Goal: Task Accomplishment & Management: Complete application form

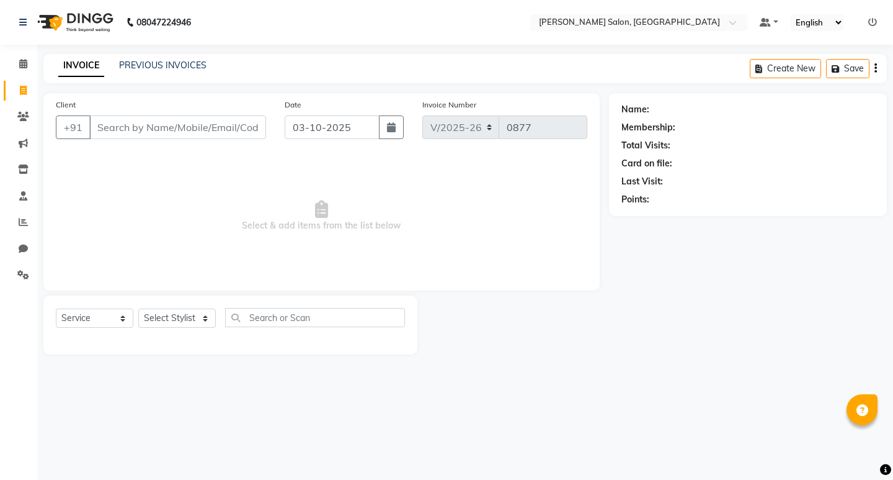
select select "7550"
select select "service"
select select "63154"
click at [138, 308] on select "Select Stylist [PERSON_NAME] [PERSON_NAME] Manager [PERSON_NAME] Poonam Pakire …" at bounding box center [177, 317] width 78 height 19
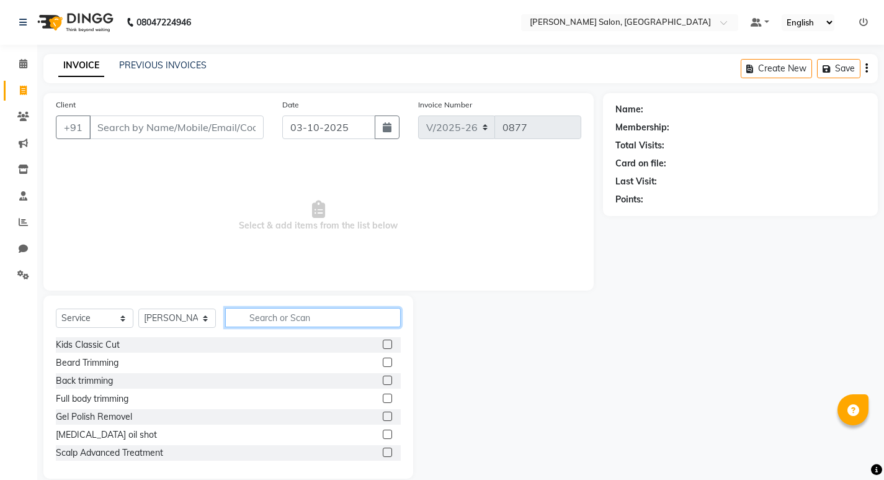
click at [326, 310] on input "text" at bounding box center [313, 317] width 176 height 19
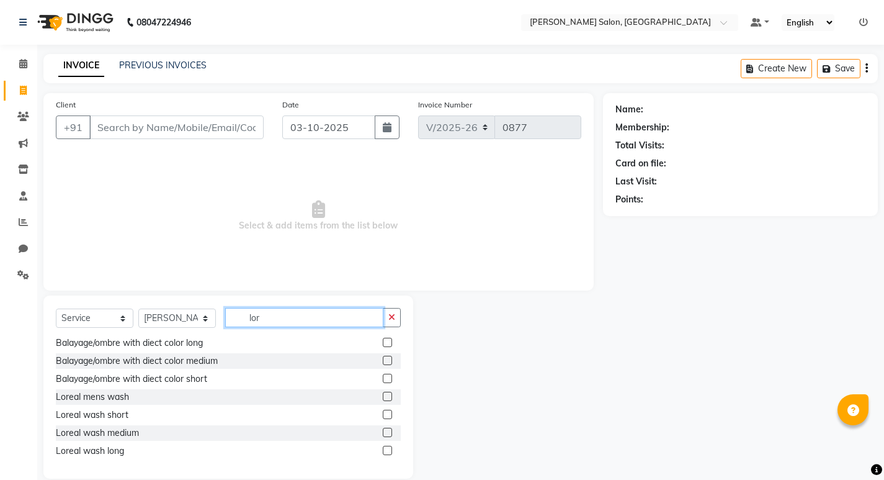
scroll to position [17, 0]
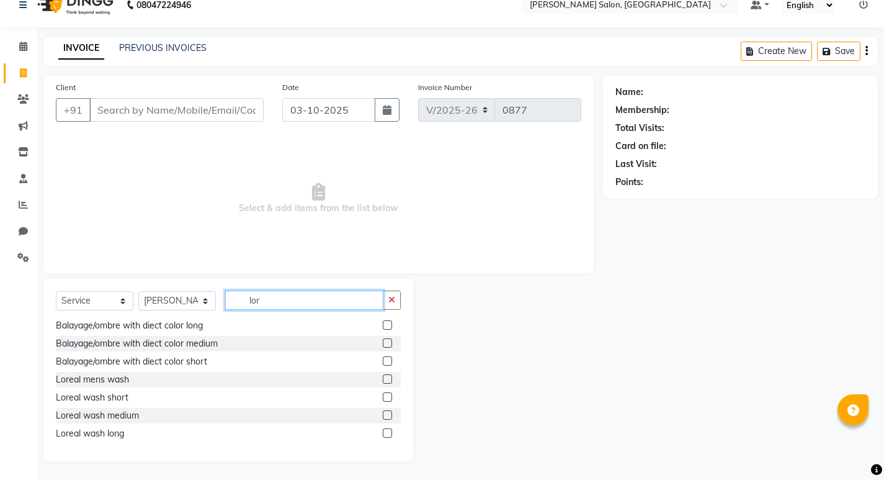
type input "lor"
click at [383, 396] on label at bounding box center [387, 396] width 9 height 9
click at [383, 396] on input "checkbox" at bounding box center [387, 397] width 8 height 8
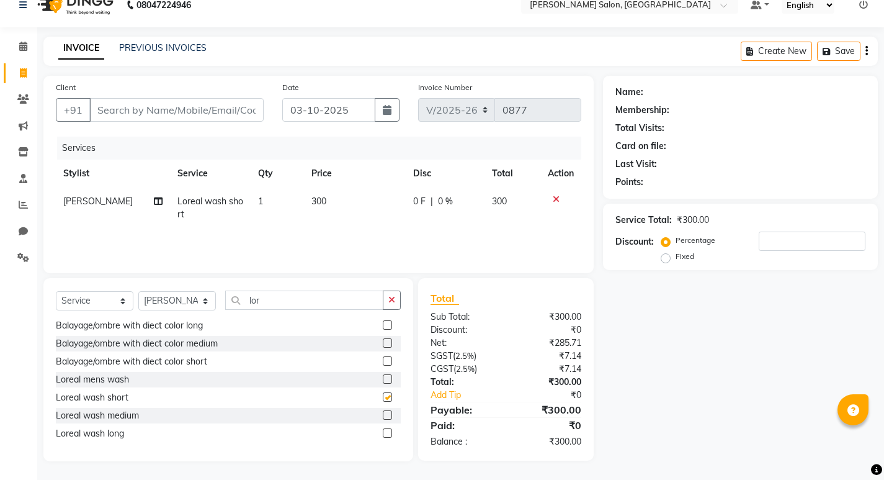
checkbox input "false"
click at [186, 117] on input "Client" at bounding box center [176, 110] width 174 height 24
type input "8"
type input "0"
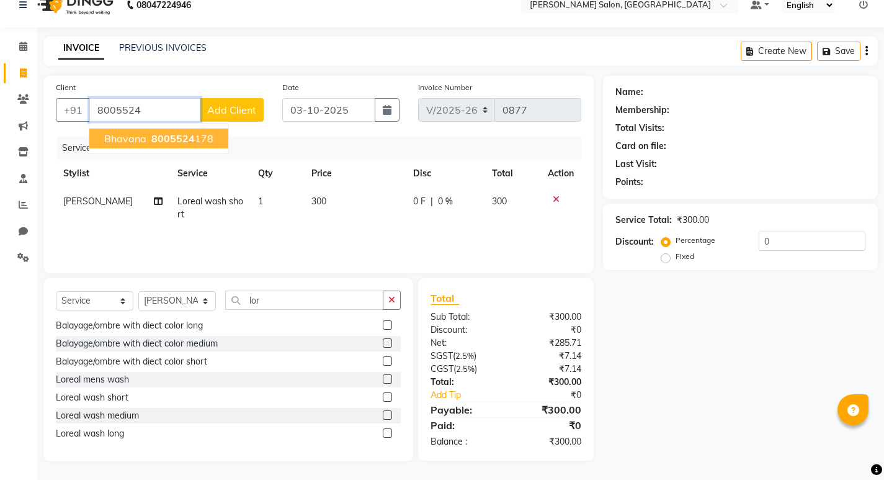
click at [187, 138] on span "8005524" at bounding box center [172, 138] width 43 height 12
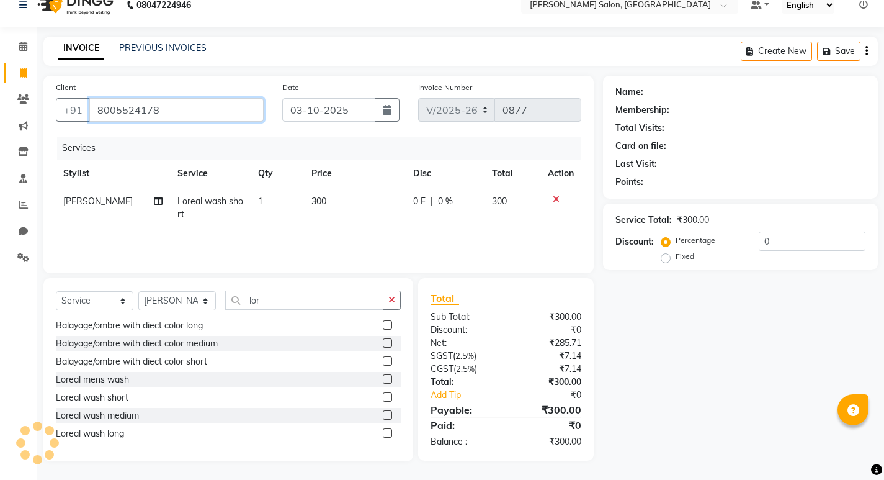
type input "8005524178"
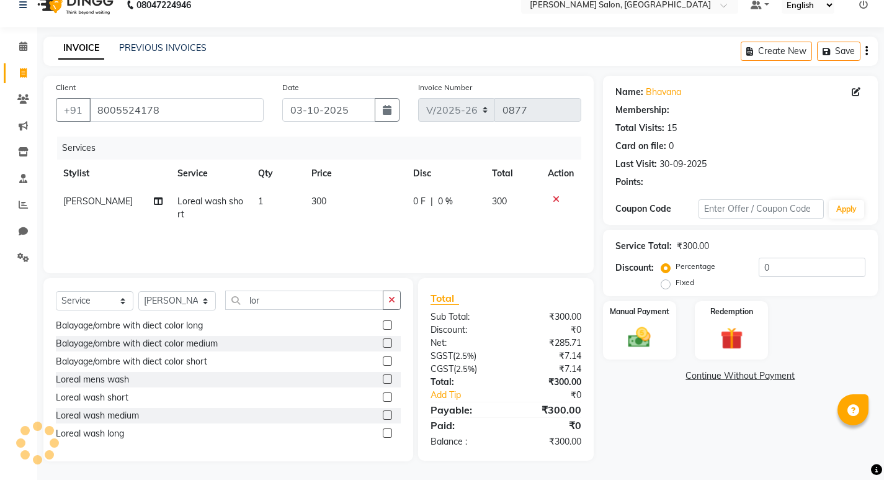
select select "1: Object"
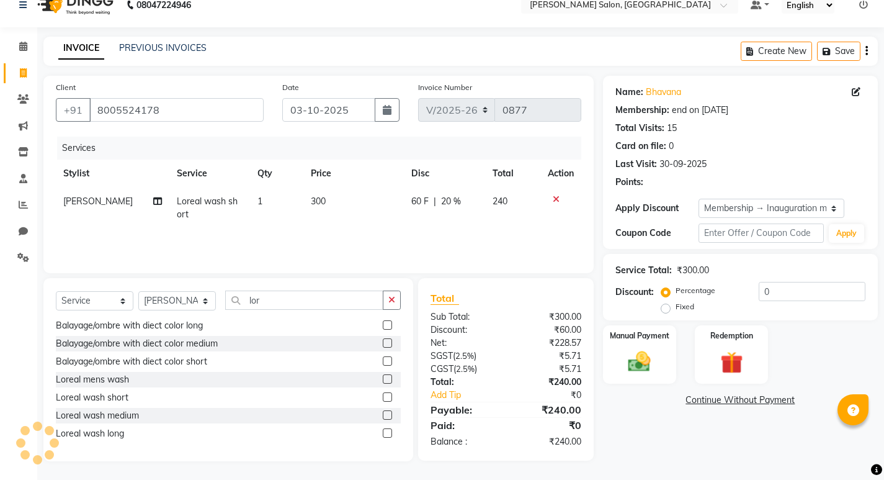
type input "20"
click at [188, 302] on select "Select Stylist [PERSON_NAME] [PERSON_NAME] Manager [PERSON_NAME] Poonam Pakire …" at bounding box center [177, 300] width 78 height 19
select select "67609"
click at [138, 291] on select "Select Stylist [PERSON_NAME] [PERSON_NAME] Manager [PERSON_NAME] Poonam Pakire …" at bounding box center [177, 300] width 78 height 19
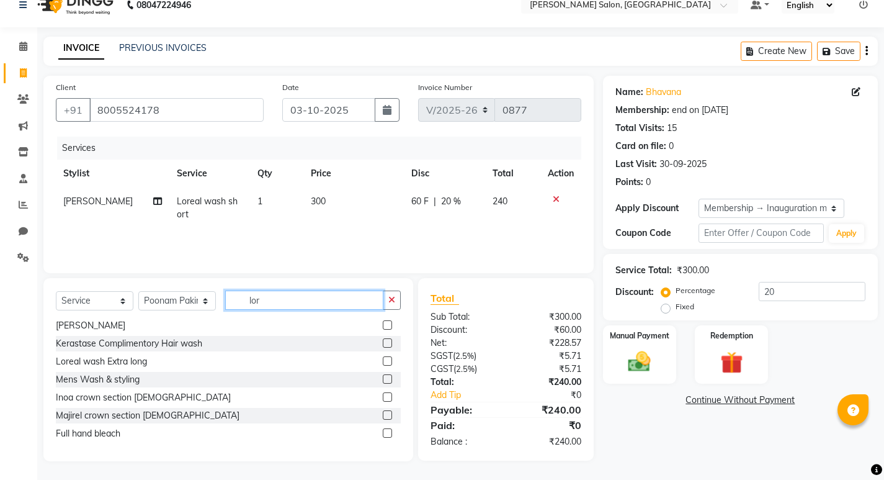
click at [311, 307] on input "lor" at bounding box center [304, 299] width 158 height 19
type input "l"
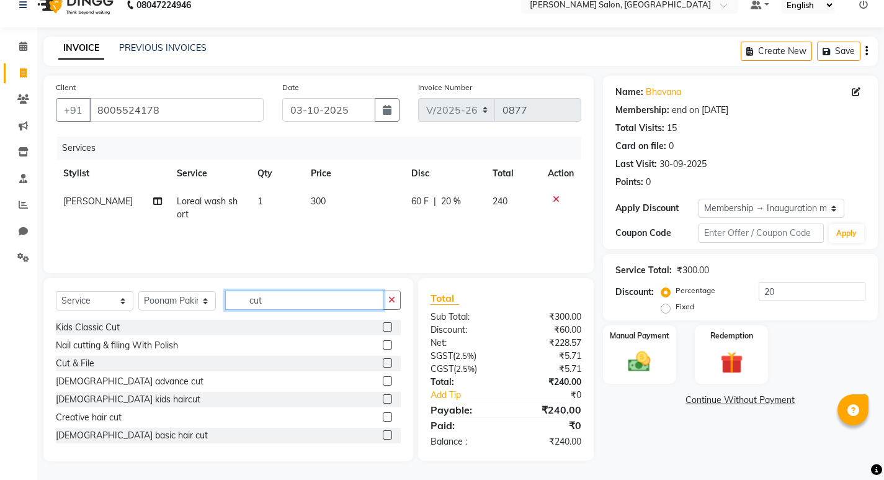
type input "cut"
click at [383, 363] on label at bounding box center [387, 362] width 9 height 9
click at [383, 363] on input "checkbox" at bounding box center [387, 363] width 8 height 8
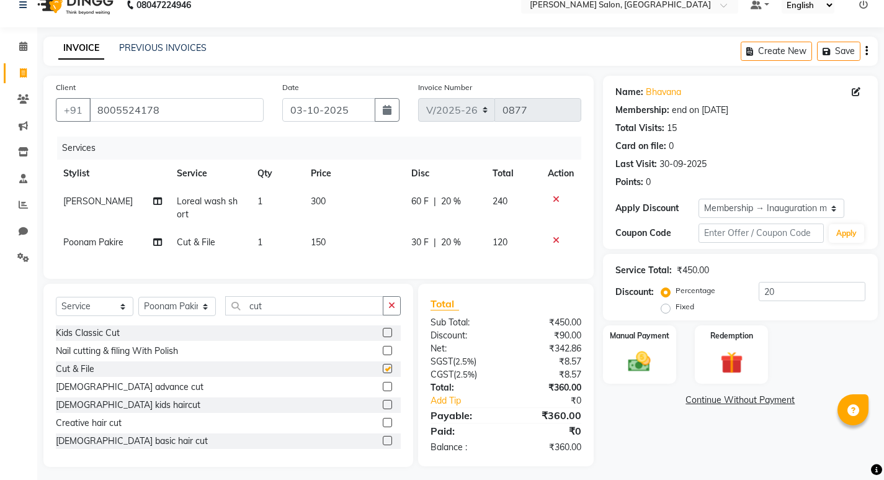
checkbox input "false"
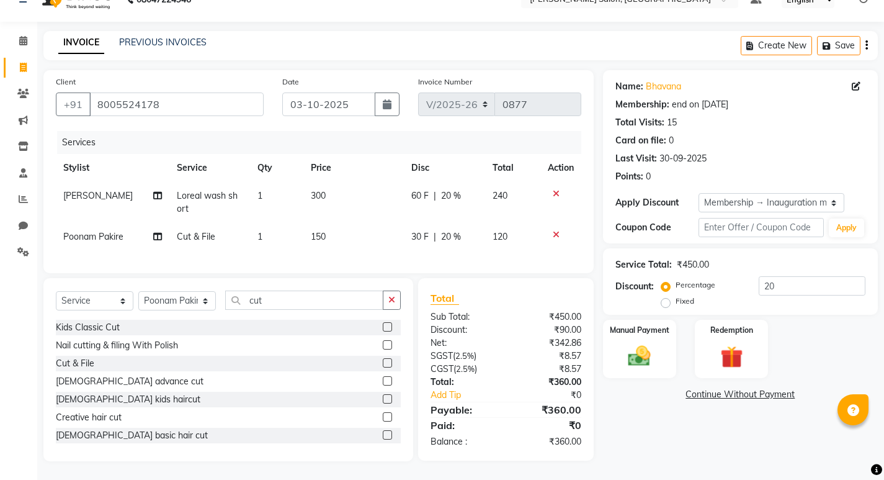
click at [383, 345] on label at bounding box center [387, 344] width 9 height 9
click at [383, 345] on input "checkbox" at bounding box center [387, 345] width 8 height 8
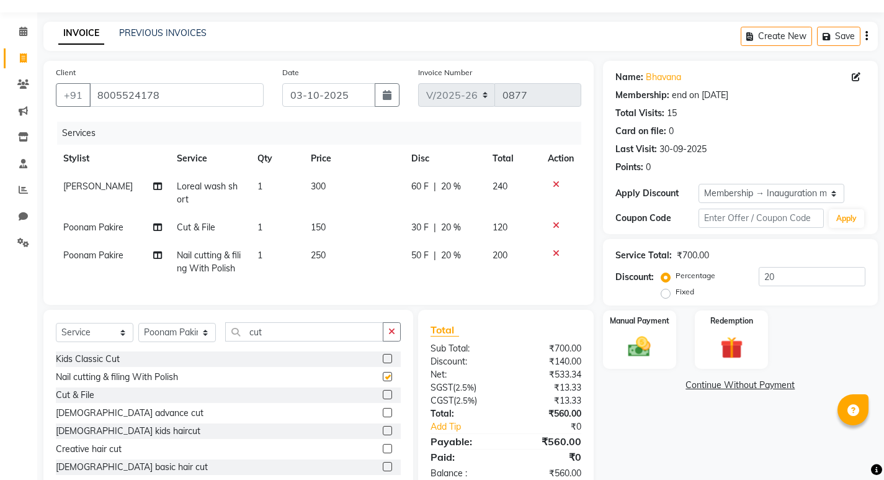
checkbox input "false"
click at [554, 226] on icon at bounding box center [556, 225] width 7 height 9
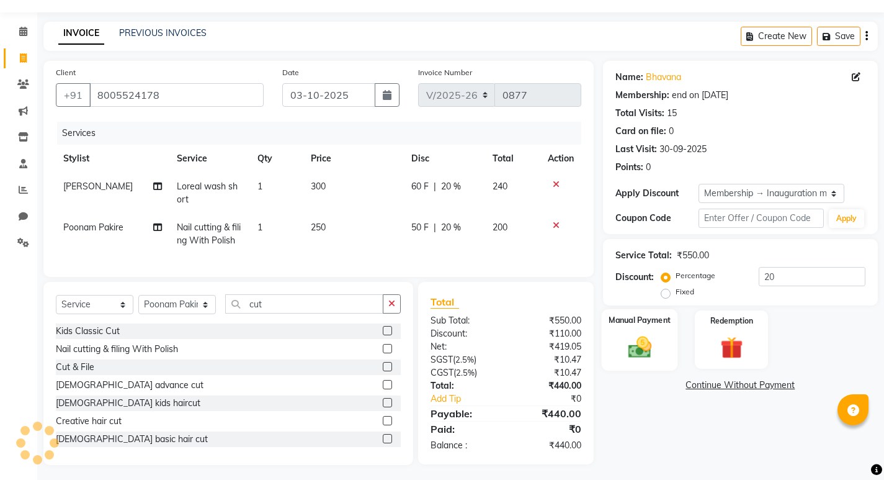
click at [648, 333] on img at bounding box center [639, 346] width 38 height 27
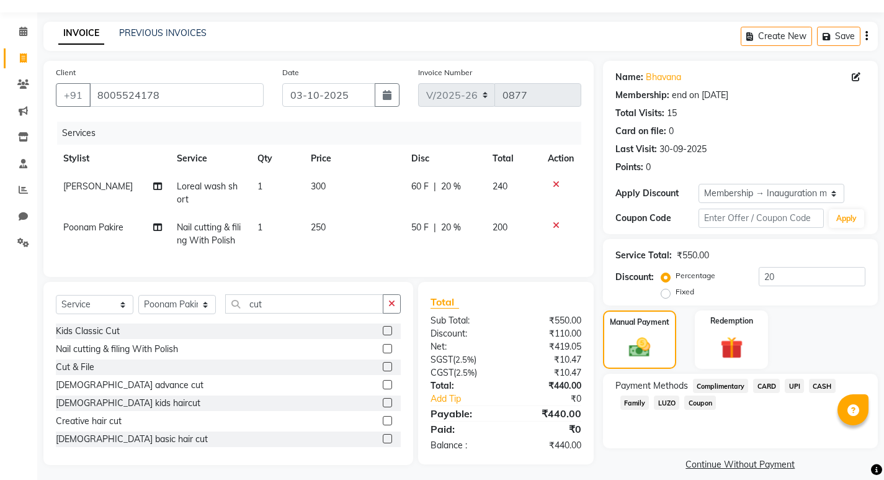
click at [794, 386] on span "UPI" at bounding box center [794, 385] width 19 height 14
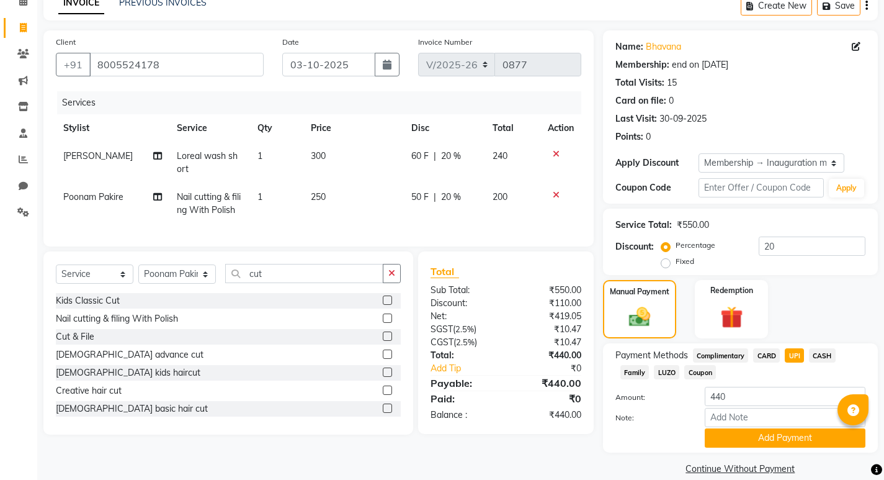
scroll to position [79, 0]
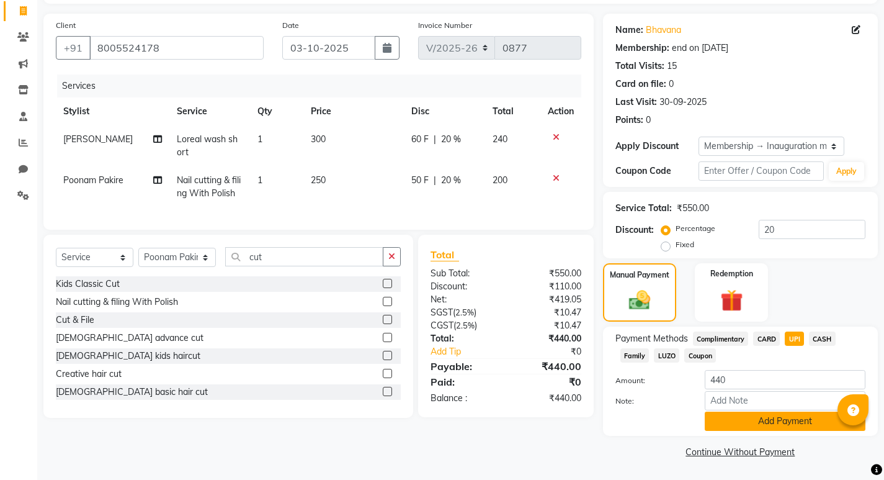
click at [719, 421] on button "Add Payment" at bounding box center [785, 420] width 161 height 19
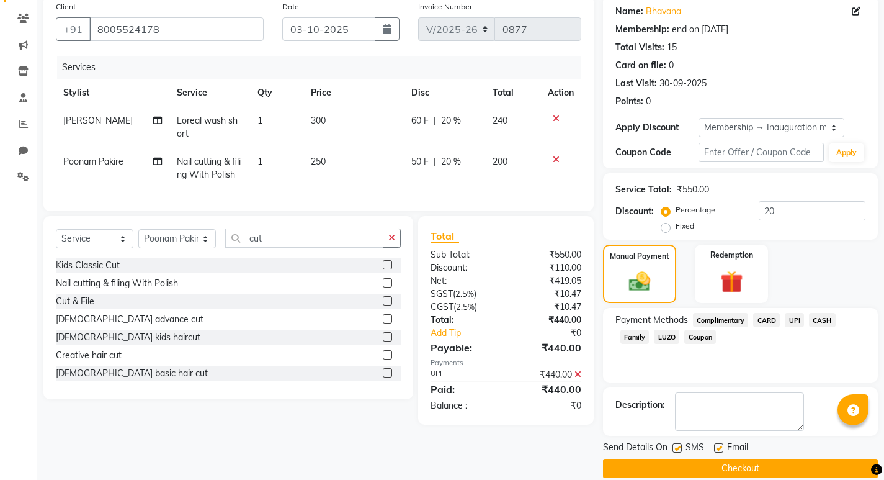
scroll to position [115, 0]
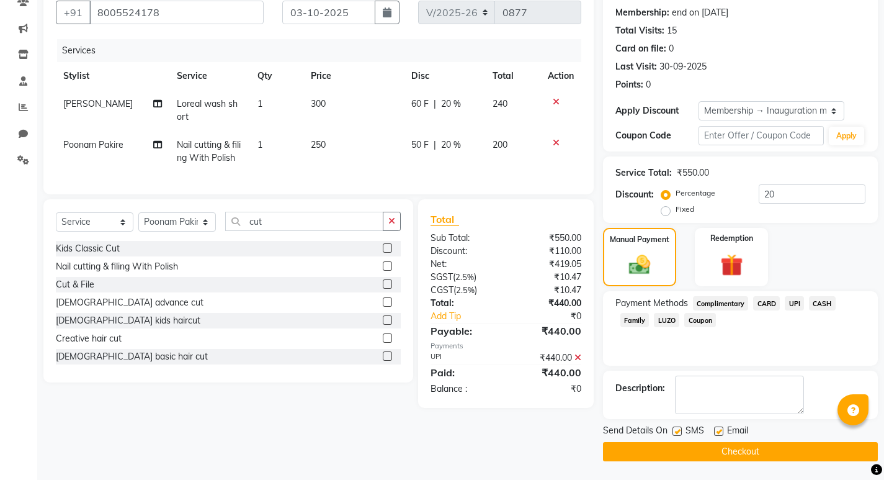
click at [719, 452] on button "Checkout" at bounding box center [740, 451] width 275 height 19
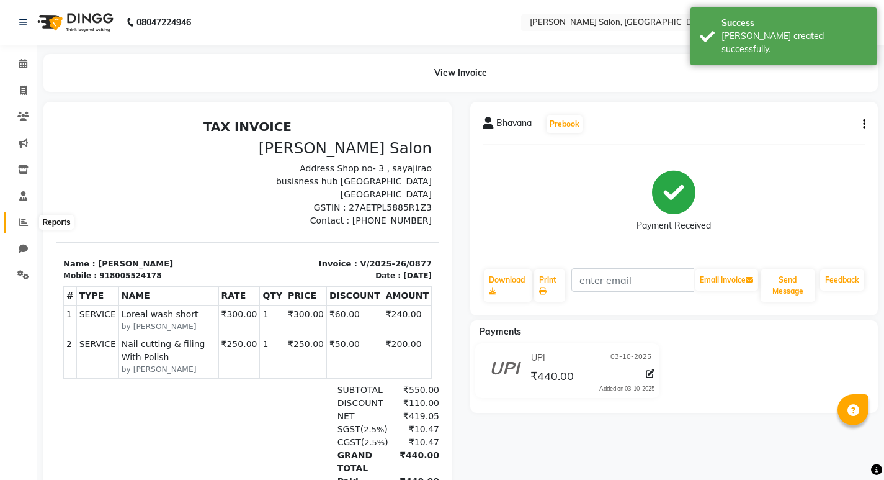
drag, startPoint x: 22, startPoint y: 219, endPoint x: 51, endPoint y: 216, distance: 29.9
click at [23, 220] on icon at bounding box center [23, 221] width 9 height 9
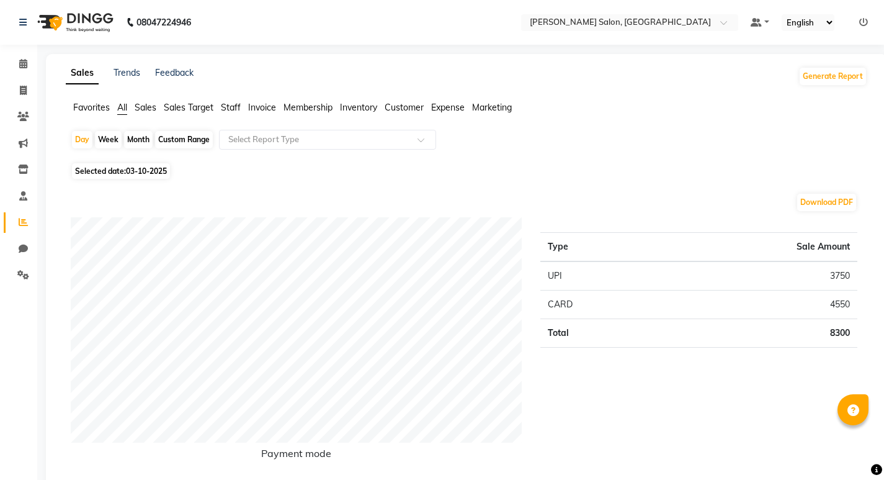
drag, startPoint x: 141, startPoint y: 140, endPoint x: 130, endPoint y: 169, distance: 31.0
click at [140, 140] on div "Month" at bounding box center [138, 139] width 29 height 17
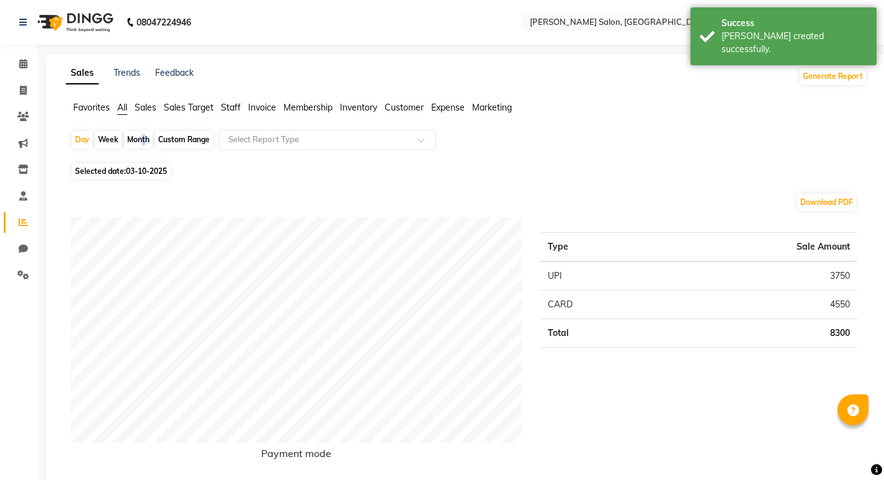
select select "10"
select select "2025"
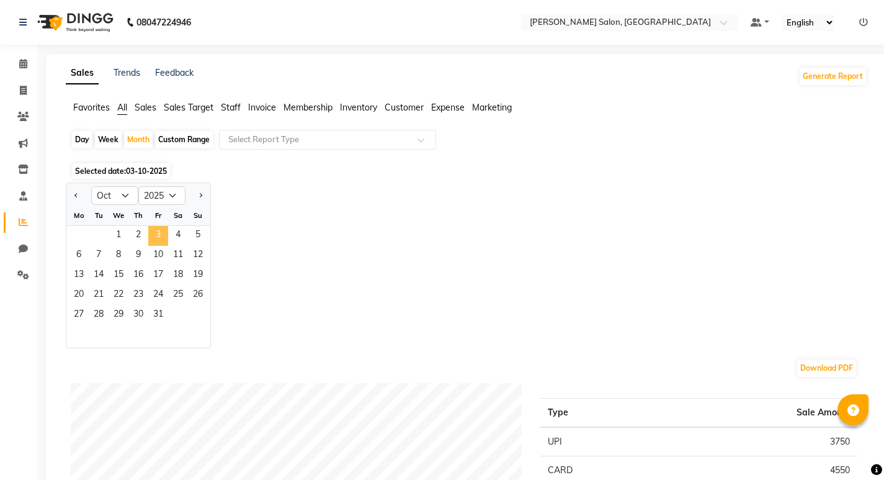
click at [158, 235] on span "3" at bounding box center [158, 236] width 20 height 20
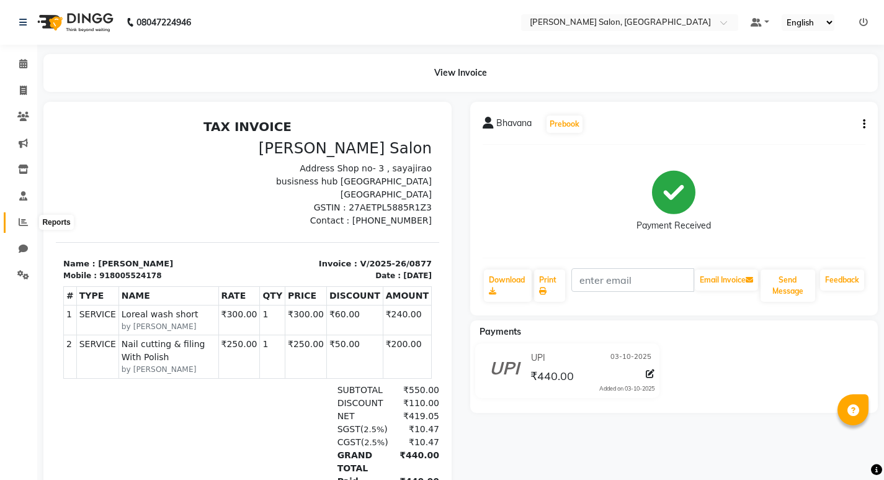
click at [22, 225] on icon at bounding box center [23, 221] width 9 height 9
select select "service"
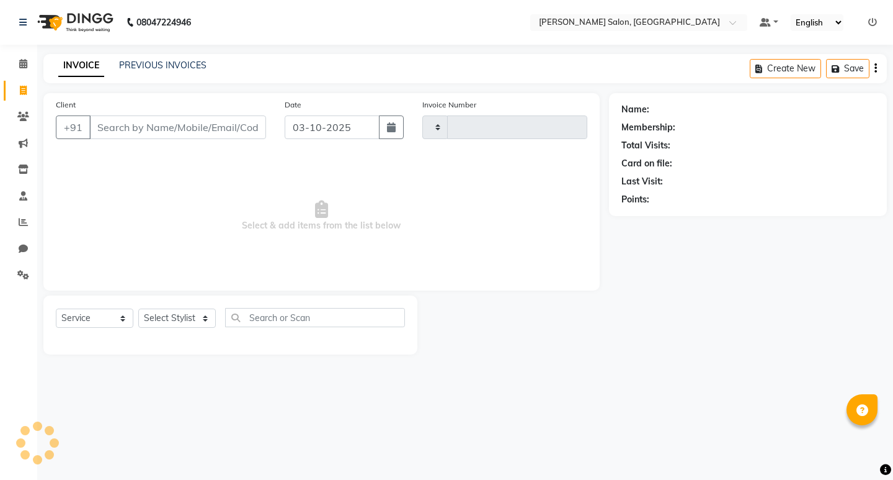
type input "0878"
select select "7550"
click at [169, 124] on input "Client" at bounding box center [177, 127] width 177 height 24
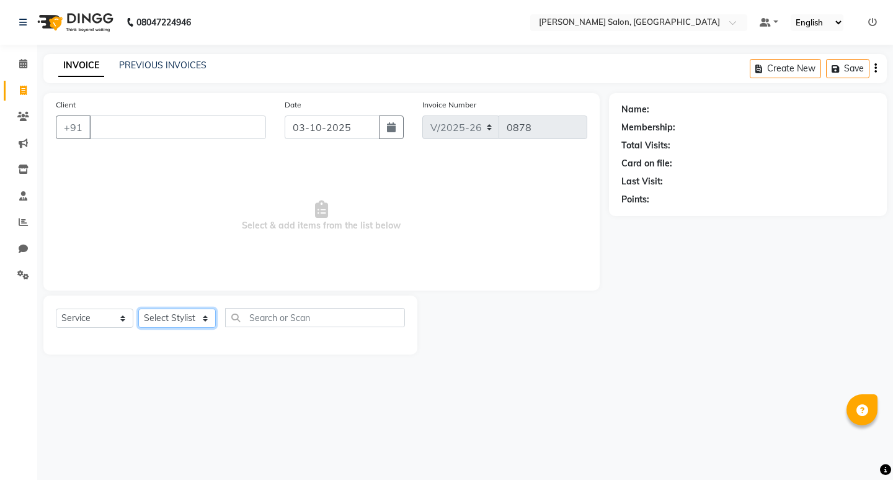
click at [208, 316] on select "Select Stylist [PERSON_NAME] [PERSON_NAME] Manager [PERSON_NAME] Poonam Pakire …" at bounding box center [177, 317] width 78 height 19
select select "67609"
click at [138, 308] on select "Select Stylist [PERSON_NAME] [PERSON_NAME] Manager [PERSON_NAME] Poonam Pakire …" at bounding box center [177, 317] width 78 height 19
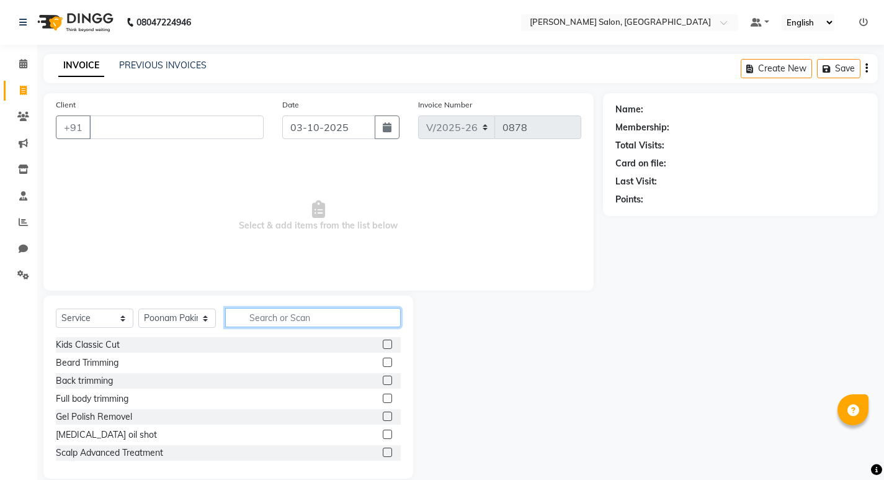
click at [350, 316] on input "text" at bounding box center [313, 317] width 176 height 19
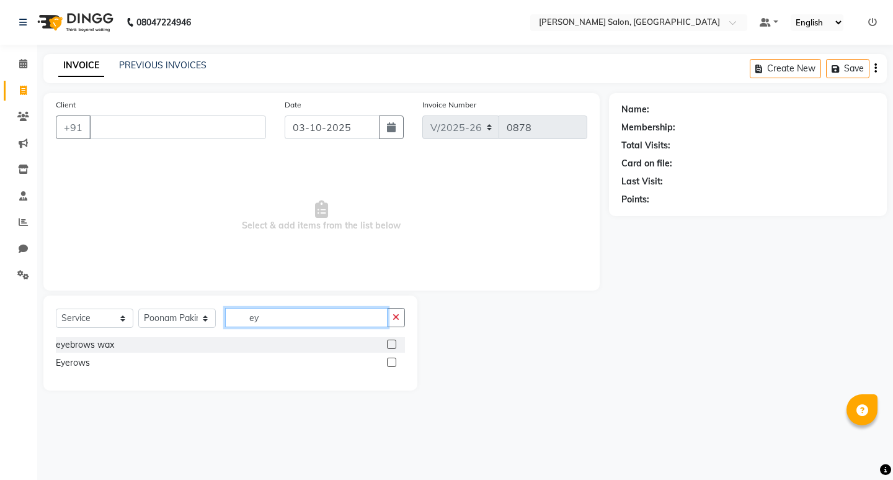
type input "ey"
click at [388, 364] on label at bounding box center [391, 361] width 9 height 9
click at [388, 364] on input "checkbox" at bounding box center [391, 363] width 8 height 8
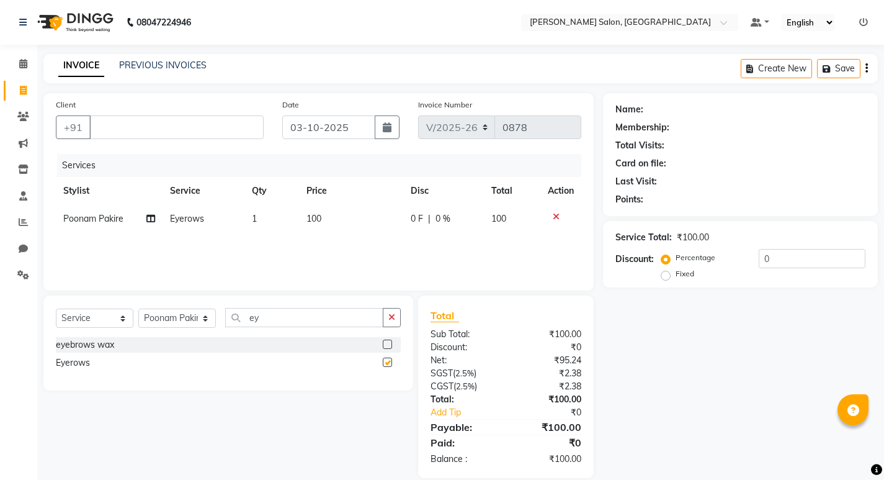
checkbox input "false"
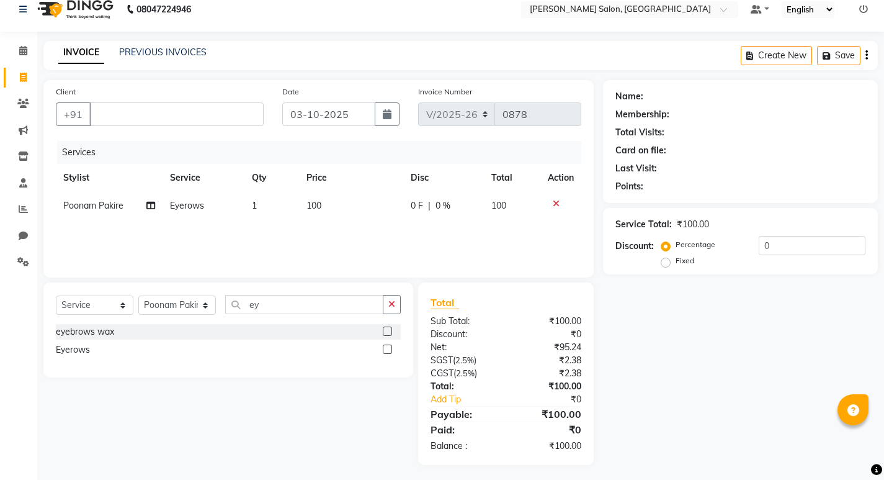
scroll to position [17, 0]
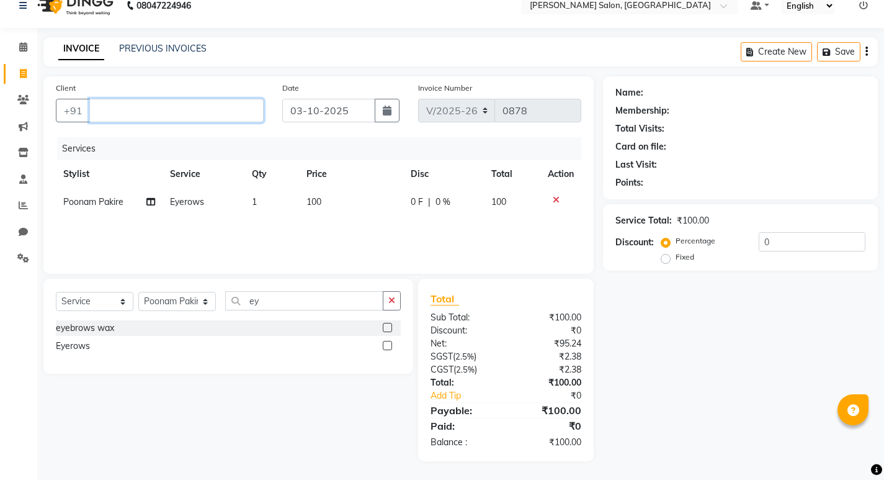
click at [236, 112] on input "Client" at bounding box center [176, 111] width 174 height 24
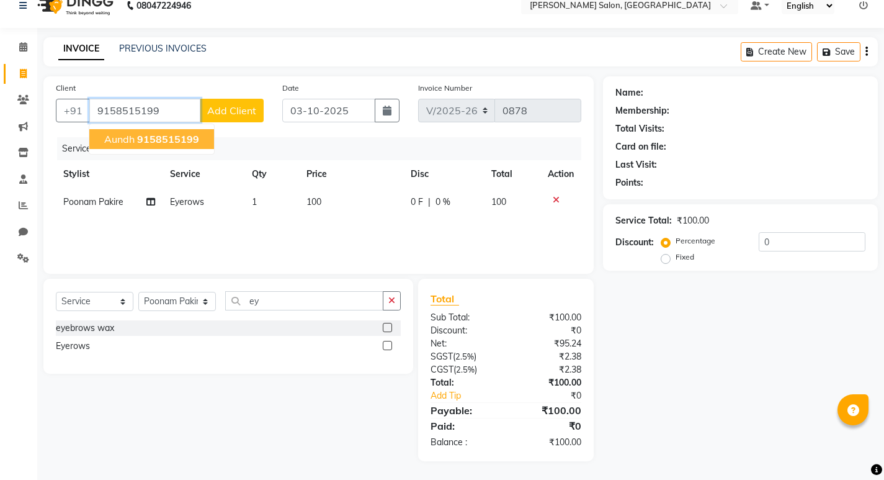
click at [196, 141] on span "9158515199" at bounding box center [168, 139] width 62 height 12
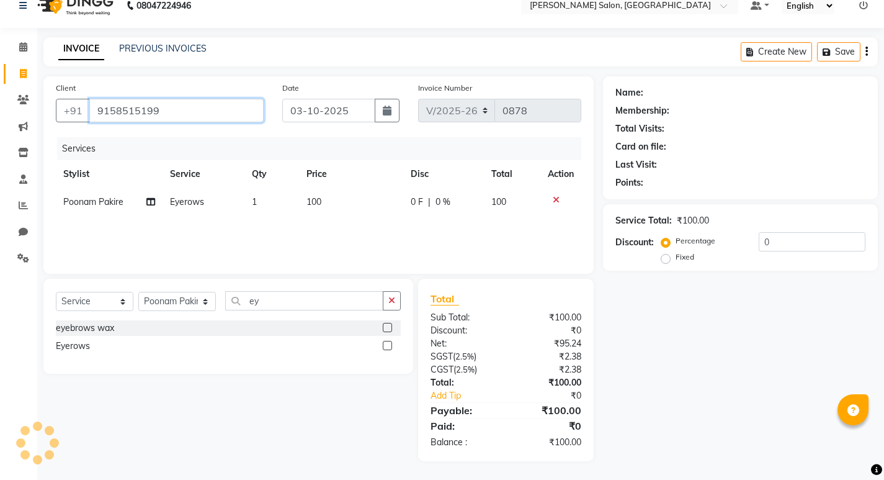
type input "9158515199"
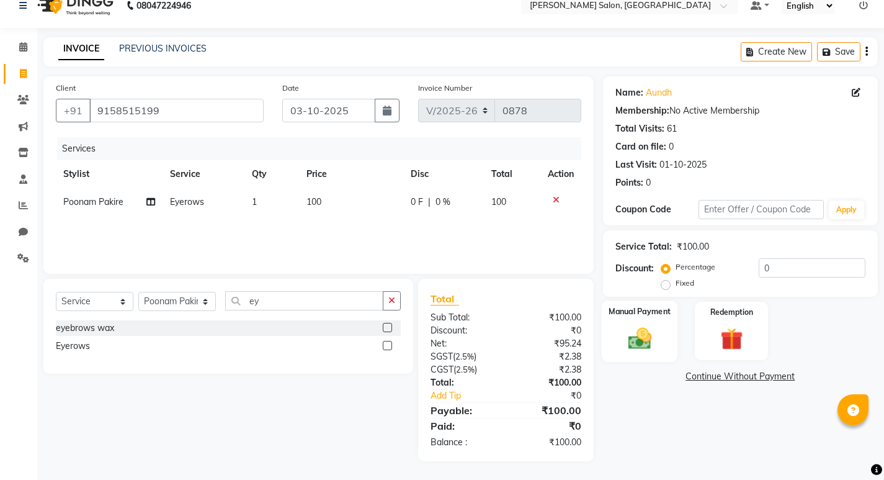
click at [638, 312] on label "Manual Payment" at bounding box center [640, 311] width 62 height 12
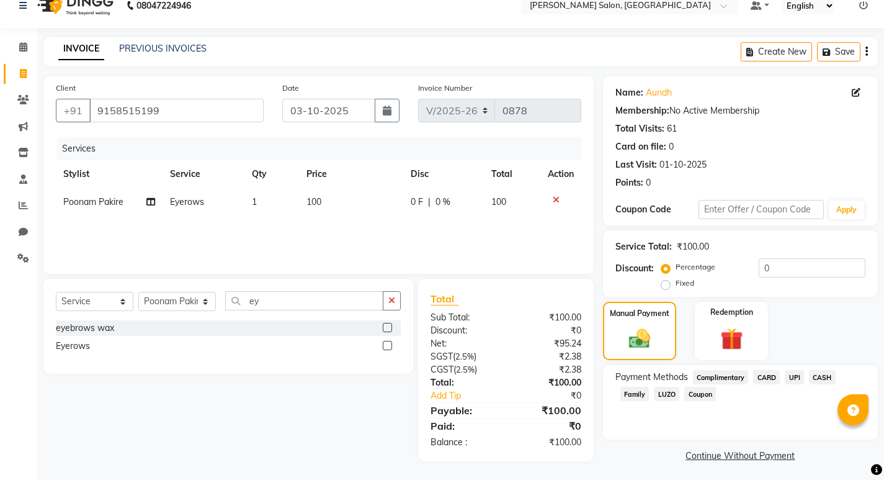
click at [796, 375] on span "UPI" at bounding box center [794, 377] width 19 height 14
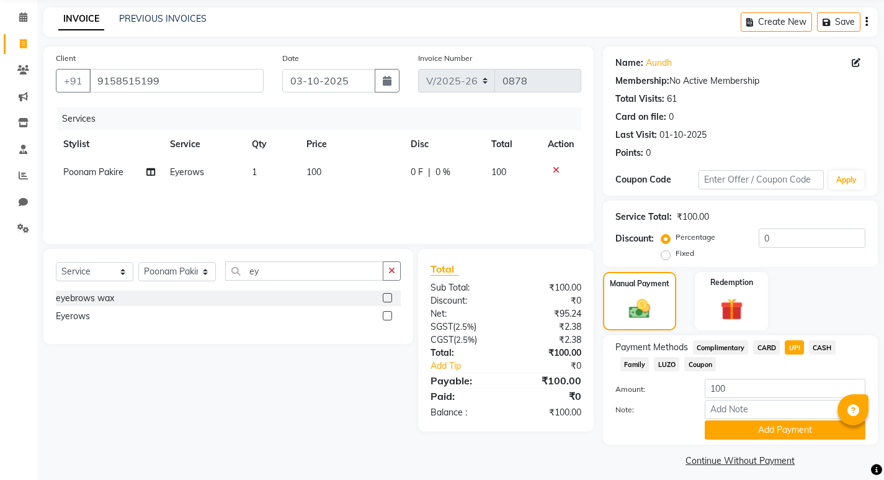
scroll to position [55, 0]
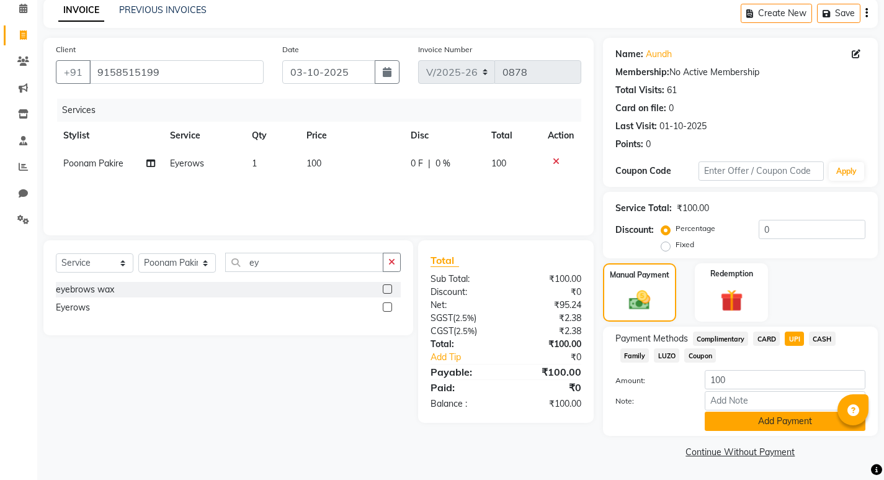
click at [777, 421] on button "Add Payment" at bounding box center [785, 420] width 161 height 19
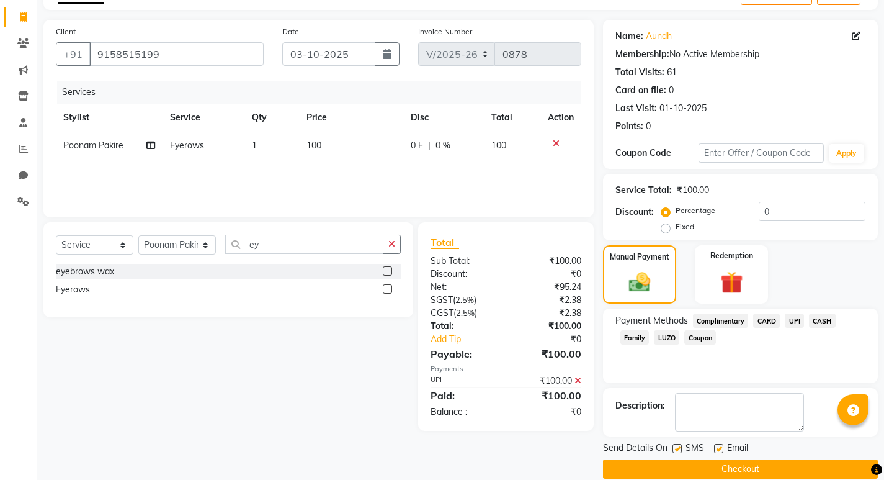
scroll to position [91, 0]
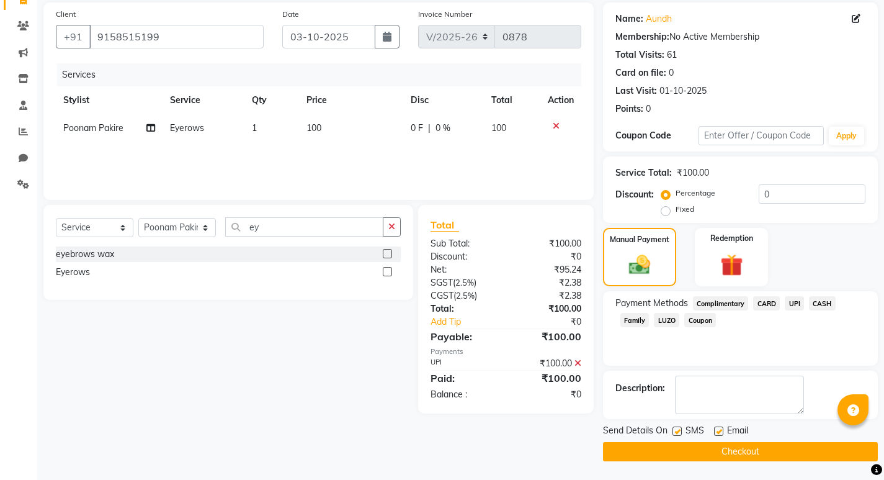
click at [741, 453] on button "Checkout" at bounding box center [740, 451] width 275 height 19
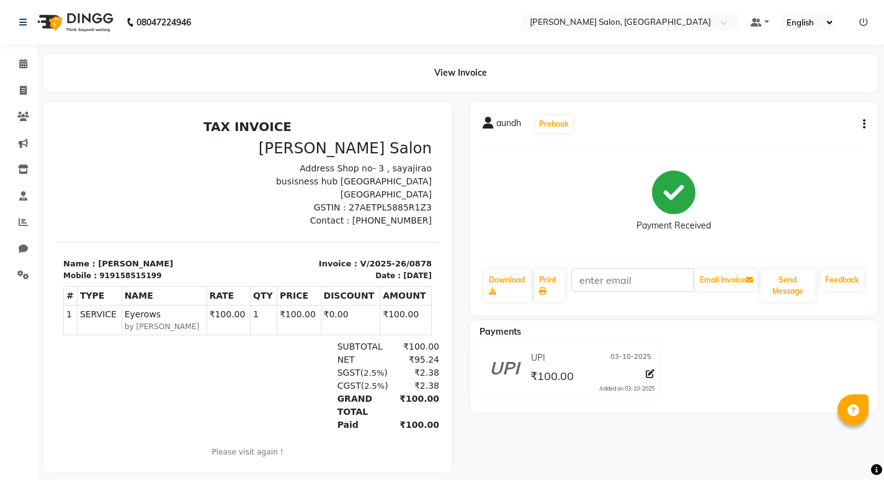
drag, startPoint x: 551, startPoint y: 350, endPoint x: 395, endPoint y: 431, distance: 176.2
select select "service"
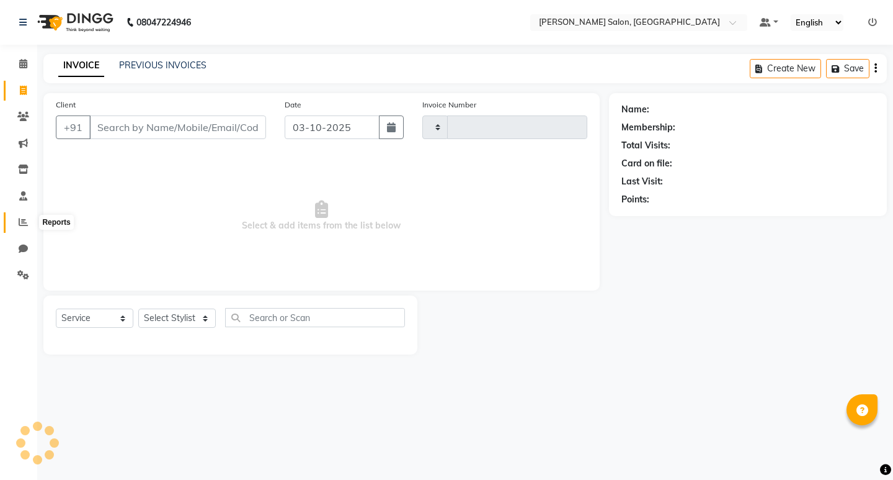
type input "0879"
select select "7550"
click at [22, 223] on icon at bounding box center [23, 221] width 9 height 9
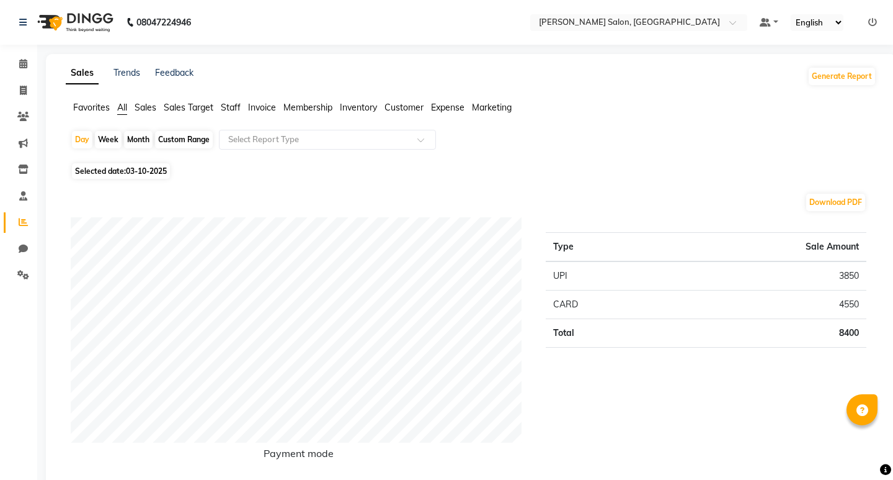
select select "service"
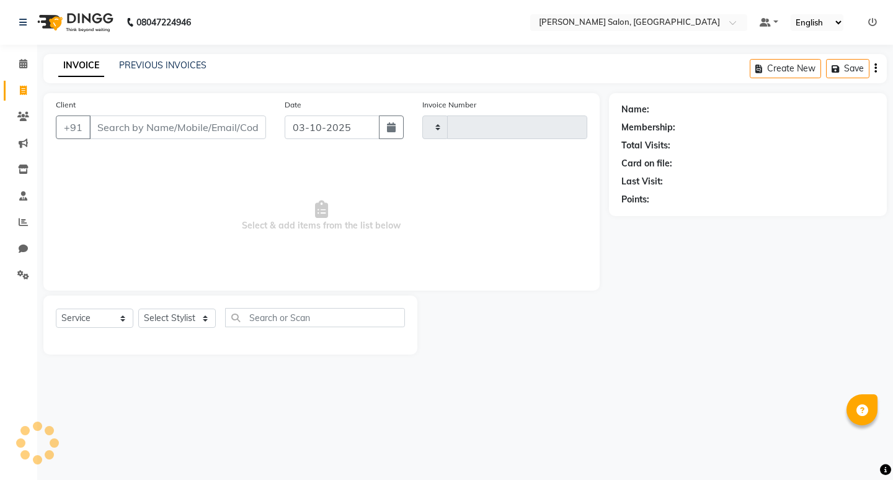
type input "0879"
select select "7550"
click at [22, 64] on icon at bounding box center [23, 63] width 8 height 9
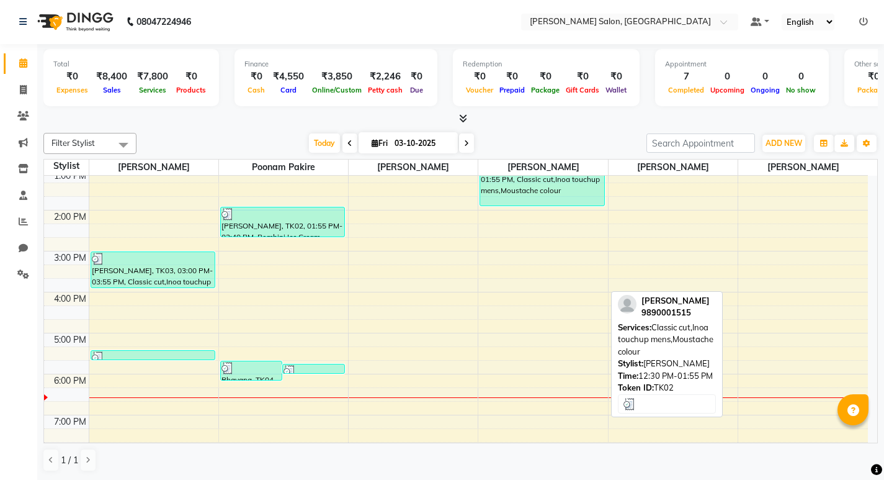
scroll to position [265, 0]
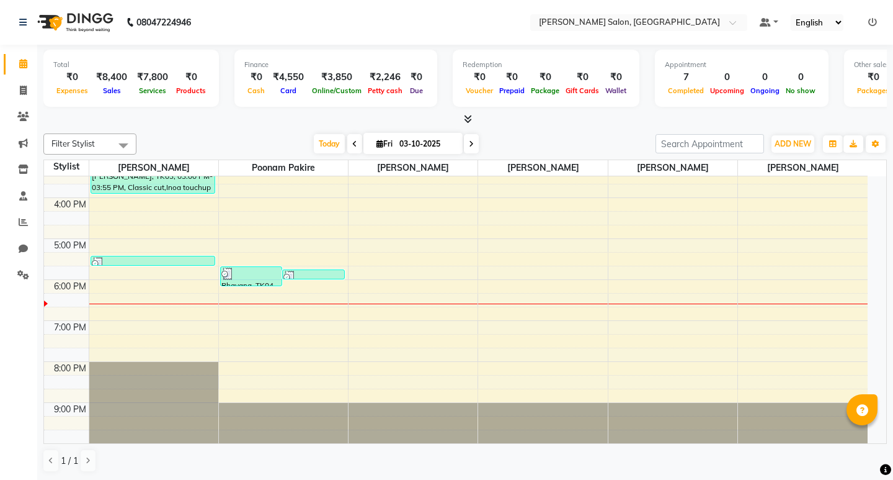
select select "service"
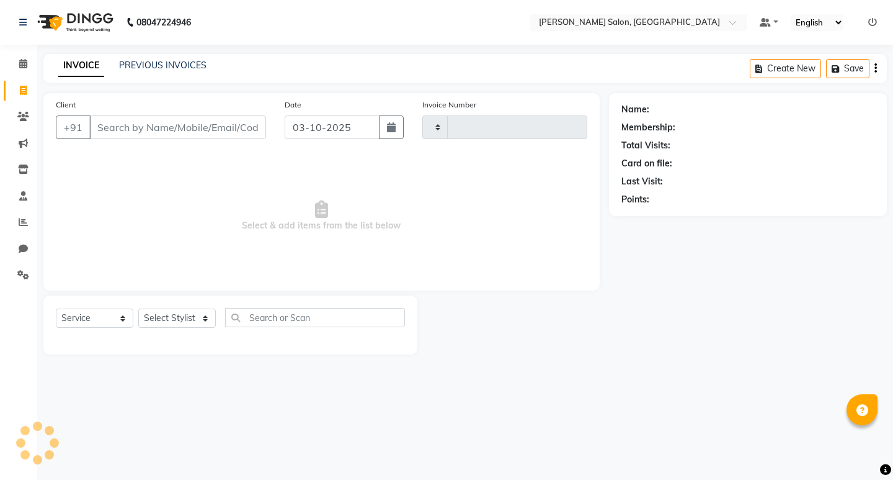
type input "0879"
select select "7550"
